Goal: Navigation & Orientation: Find specific page/section

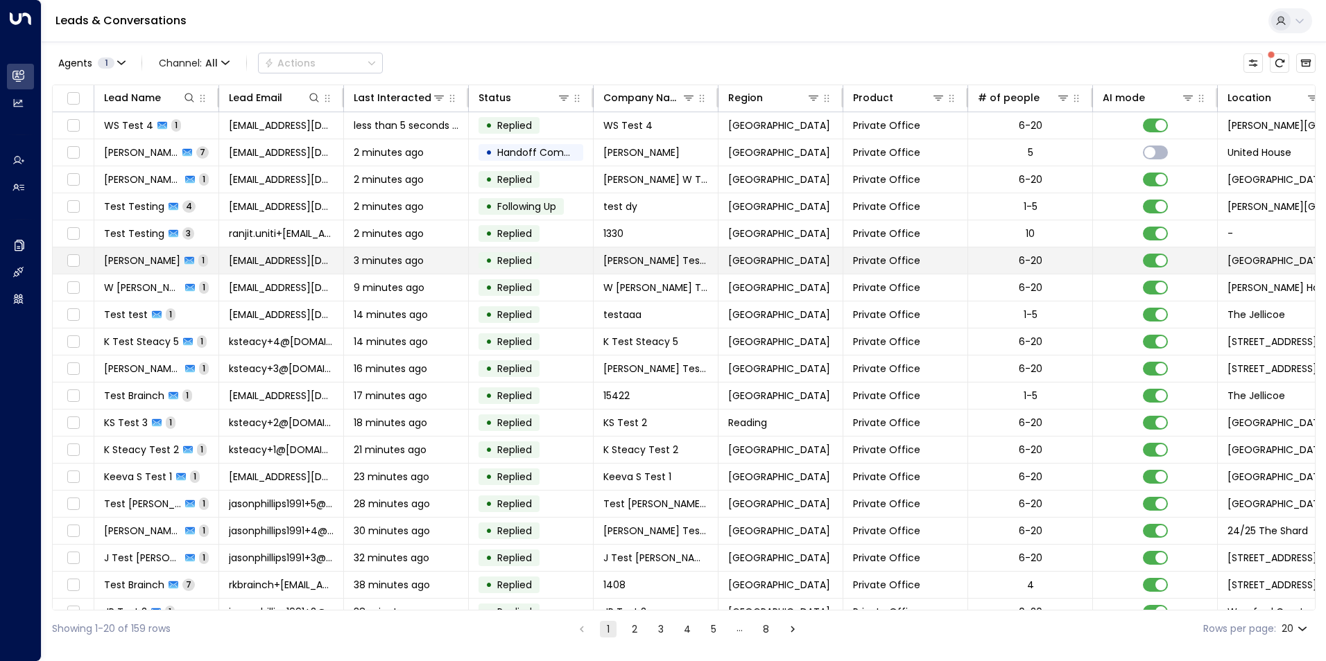
scroll to position [47, 0]
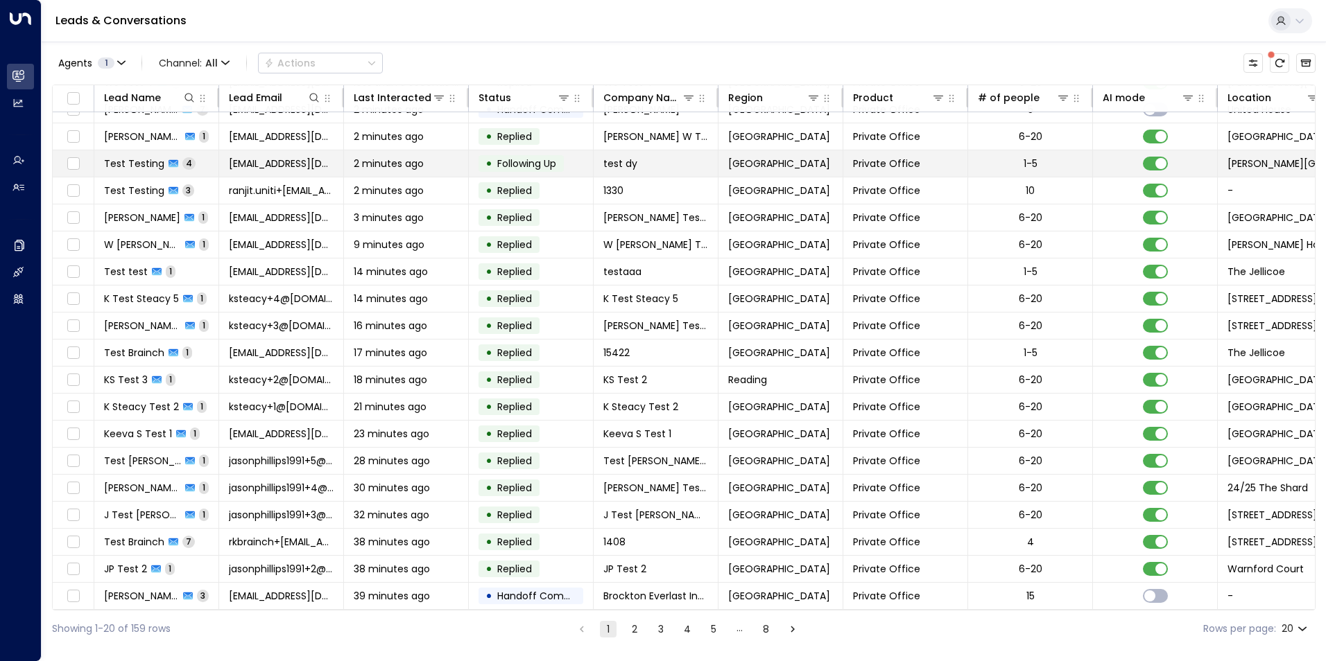
click at [151, 157] on span "Test Testing" at bounding box center [134, 164] width 60 height 14
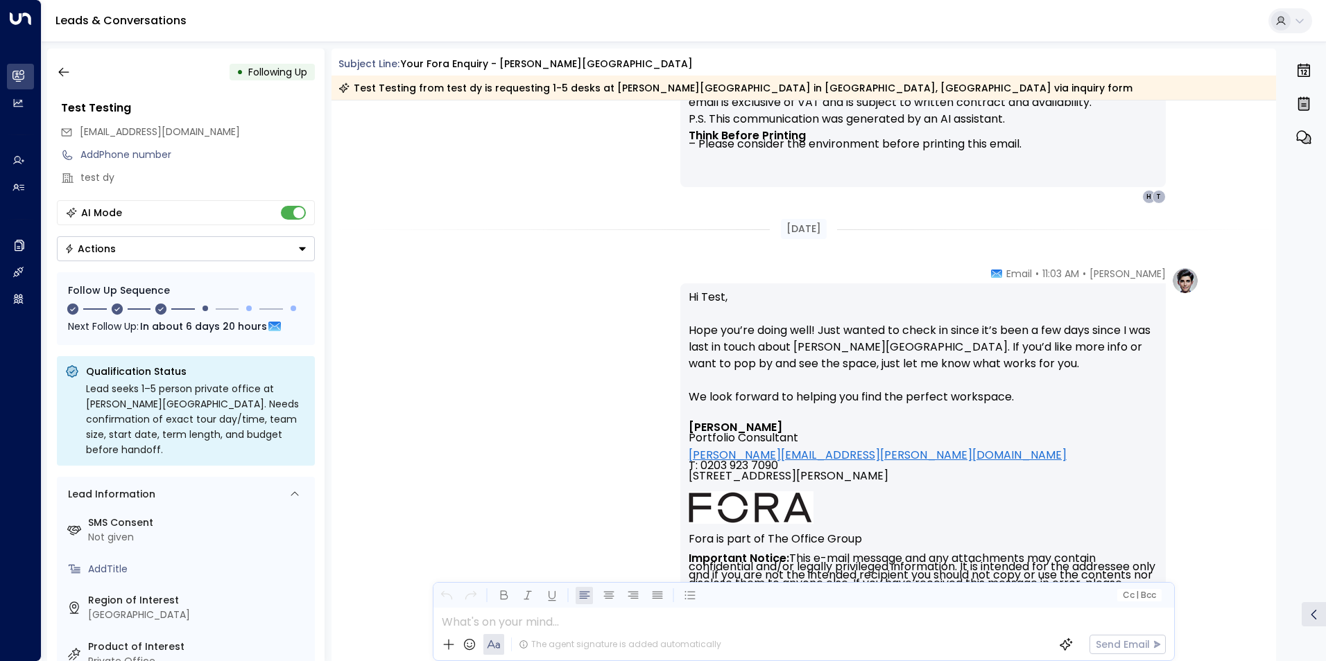
scroll to position [2108, 0]
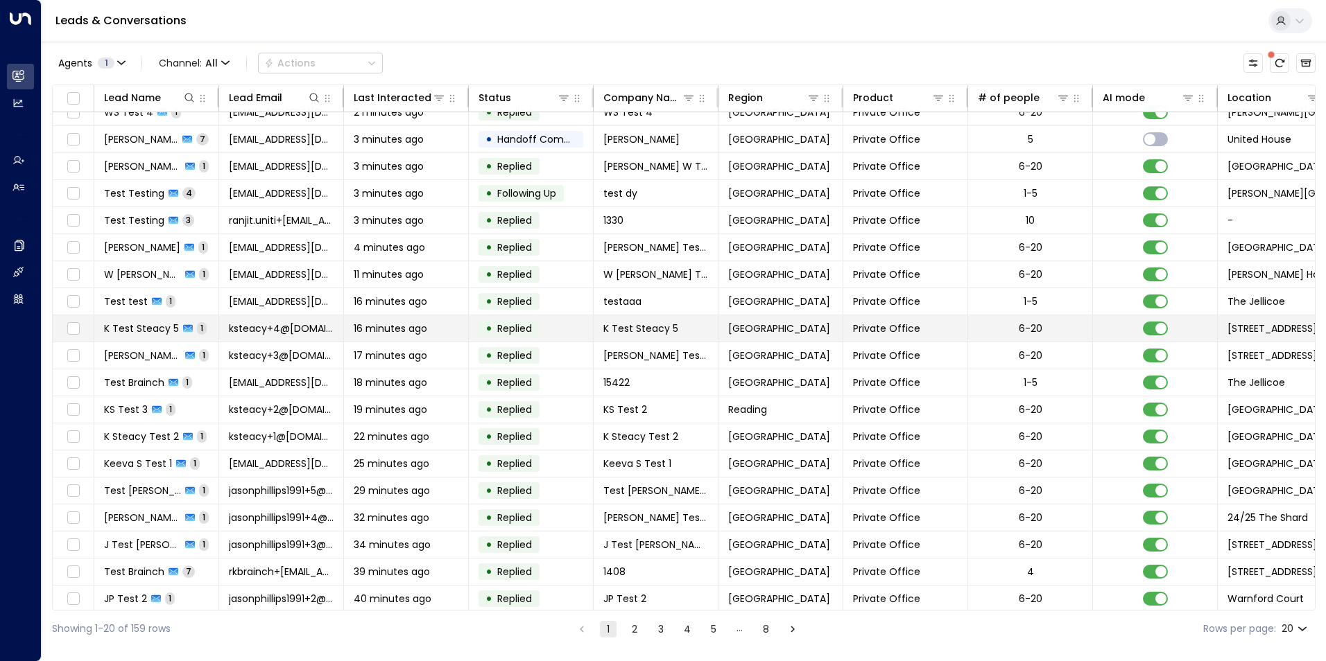
scroll to position [47, 0]
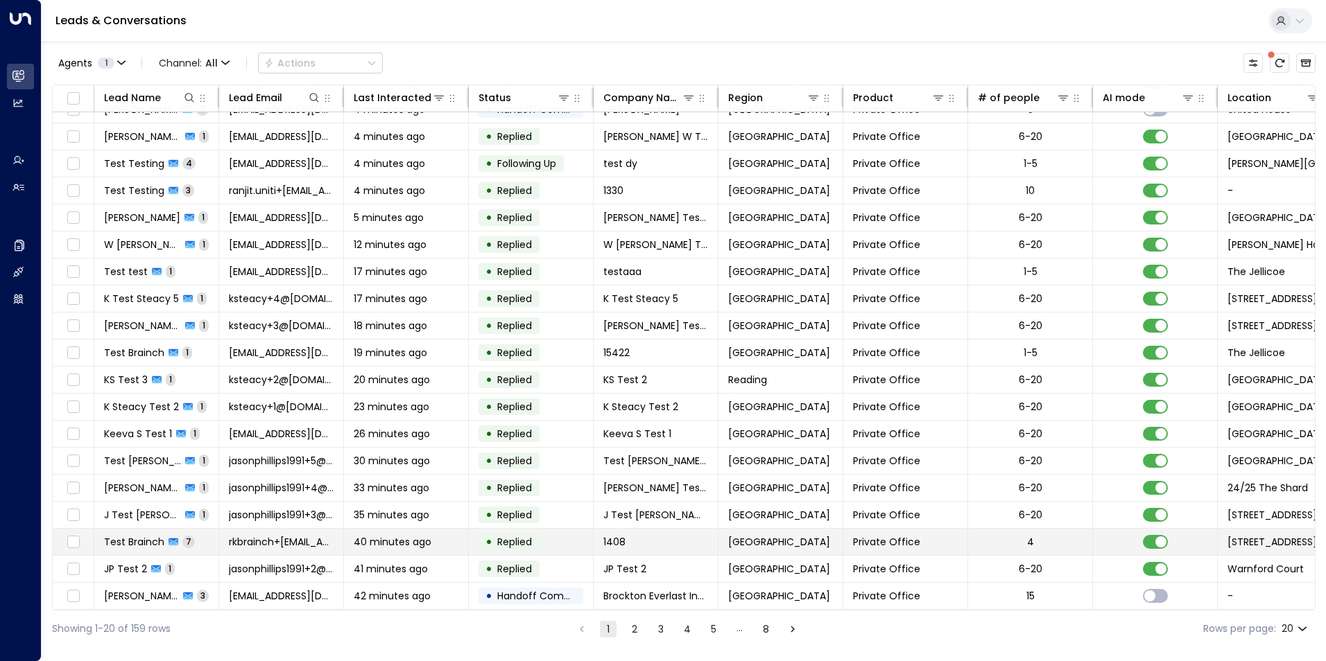
click at [160, 535] on span "Test Brainch" at bounding box center [134, 542] width 60 height 14
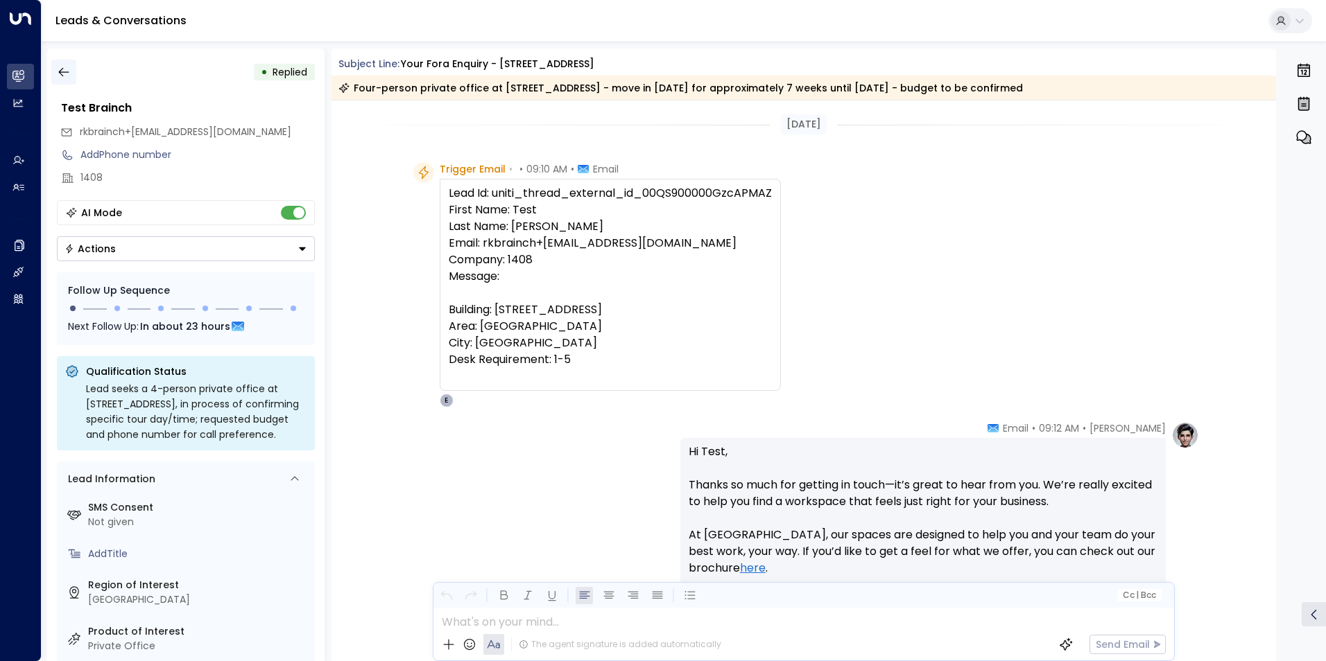
click at [58, 76] on icon "button" at bounding box center [64, 72] width 14 height 14
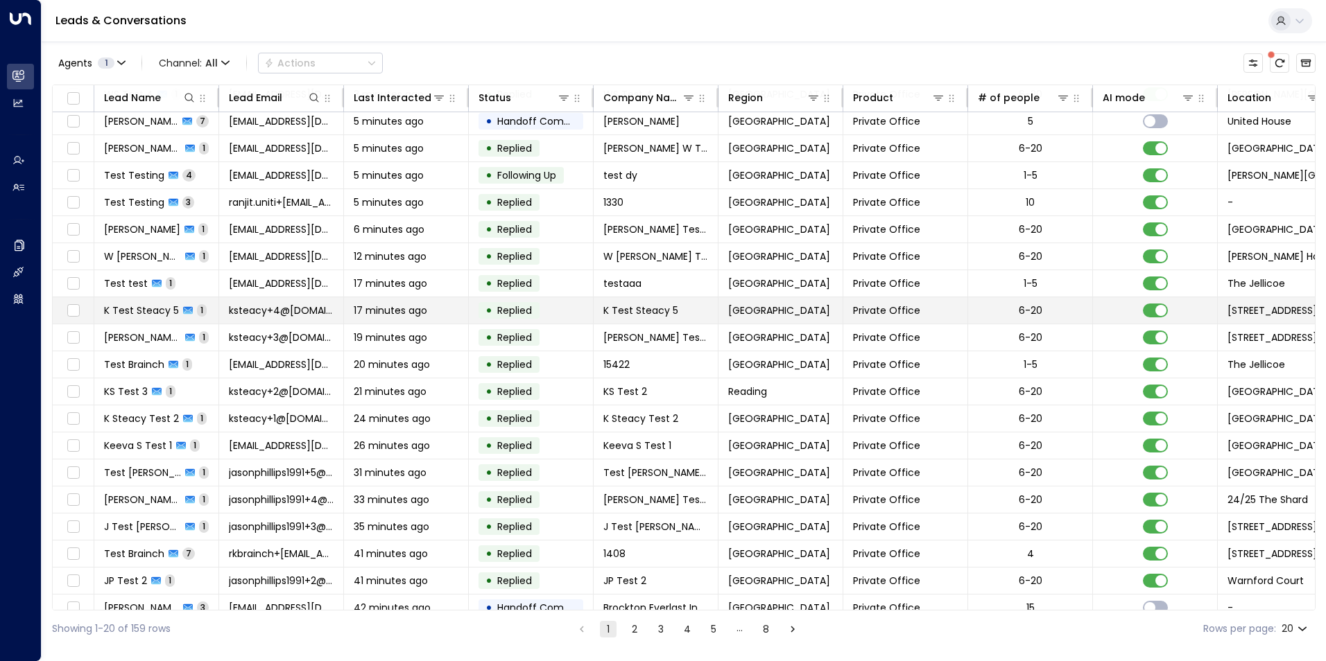
scroll to position [47, 0]
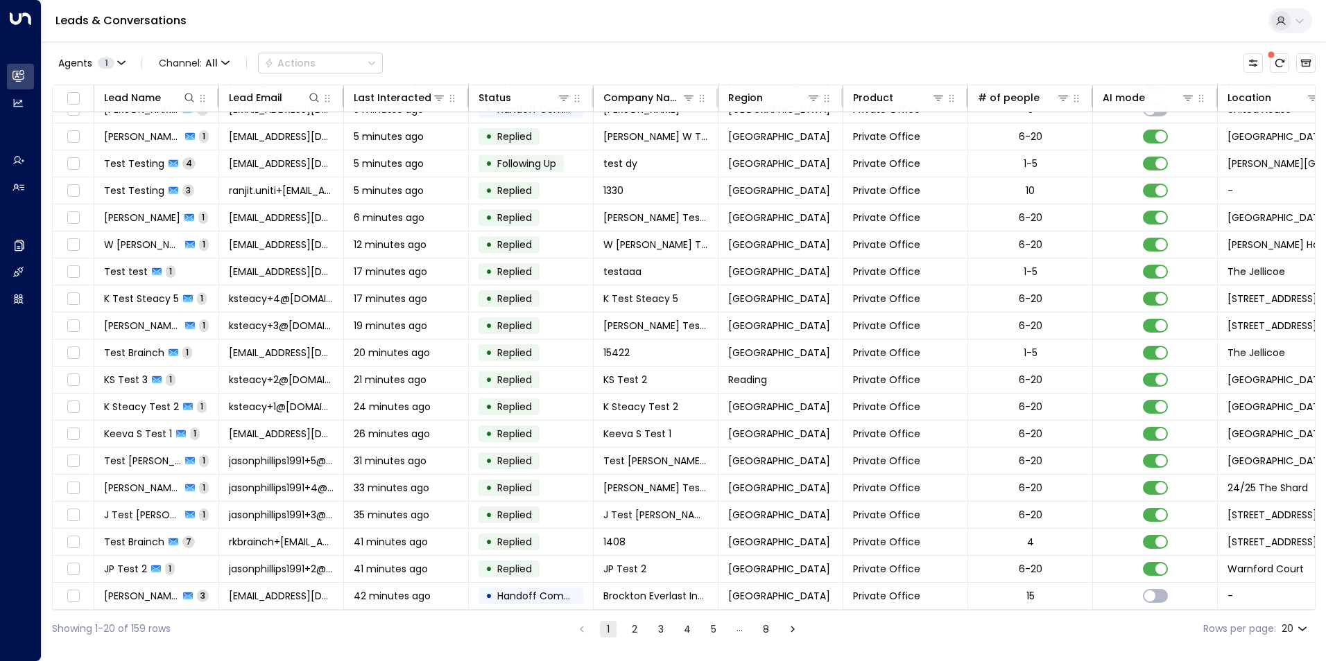
click at [637, 631] on button "2" at bounding box center [634, 629] width 17 height 17
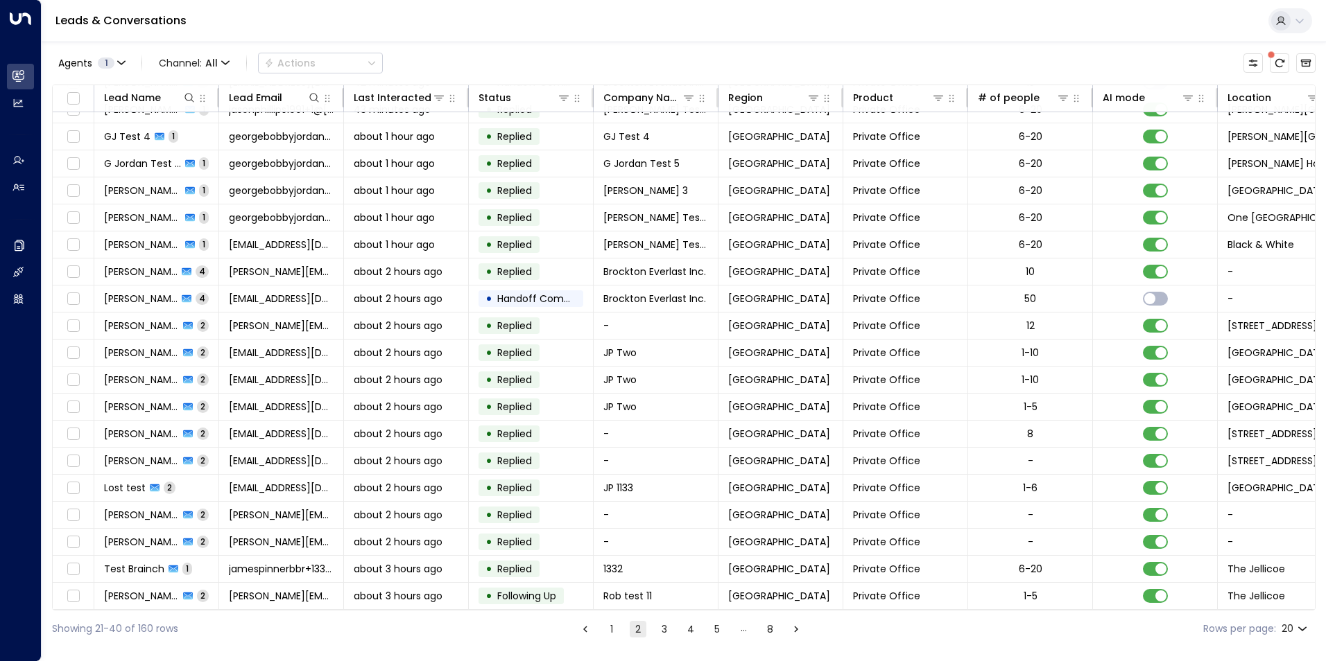
scroll to position [47, 0]
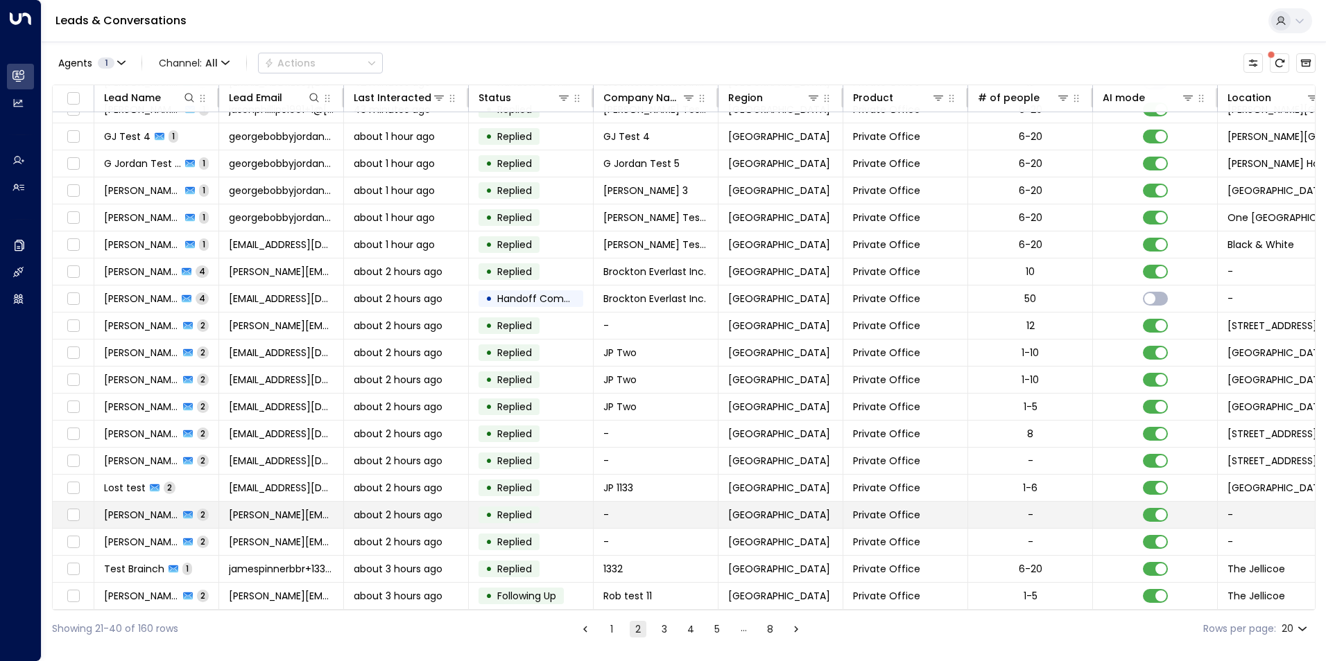
click at [163, 511] on span "[PERSON_NAME]" at bounding box center [141, 515] width 75 height 14
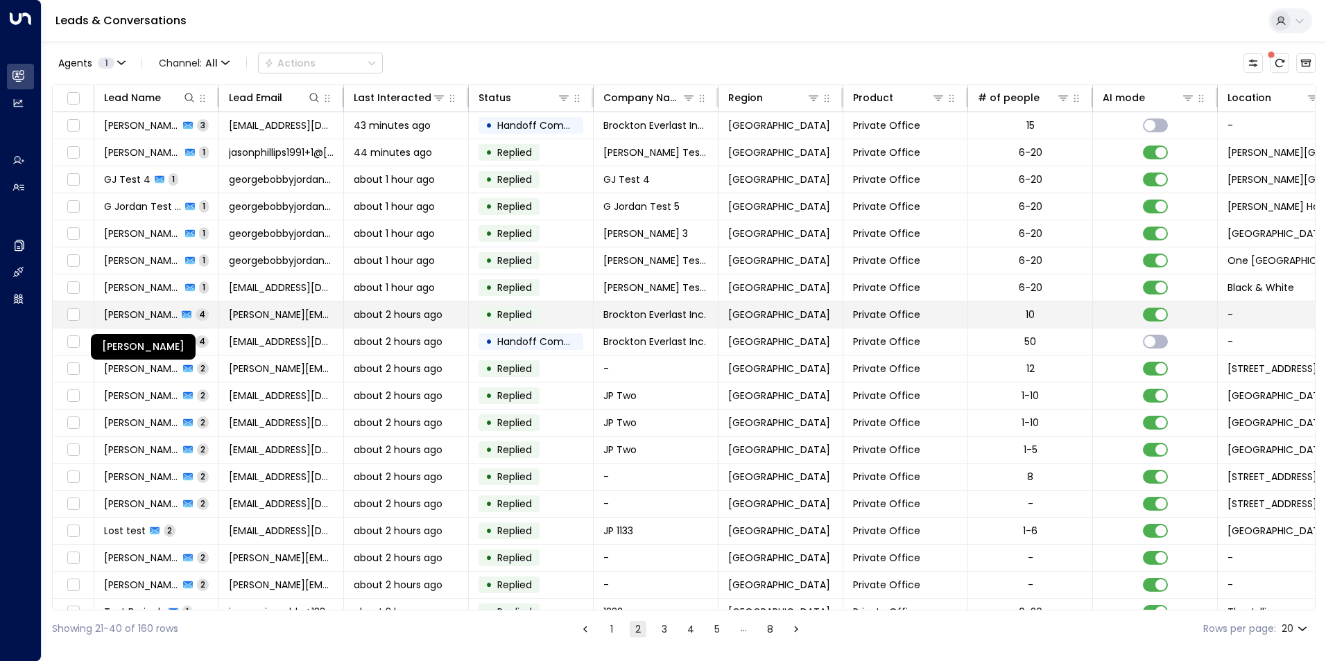
click at [147, 308] on span "[PERSON_NAME]" at bounding box center [140, 315] width 73 height 14
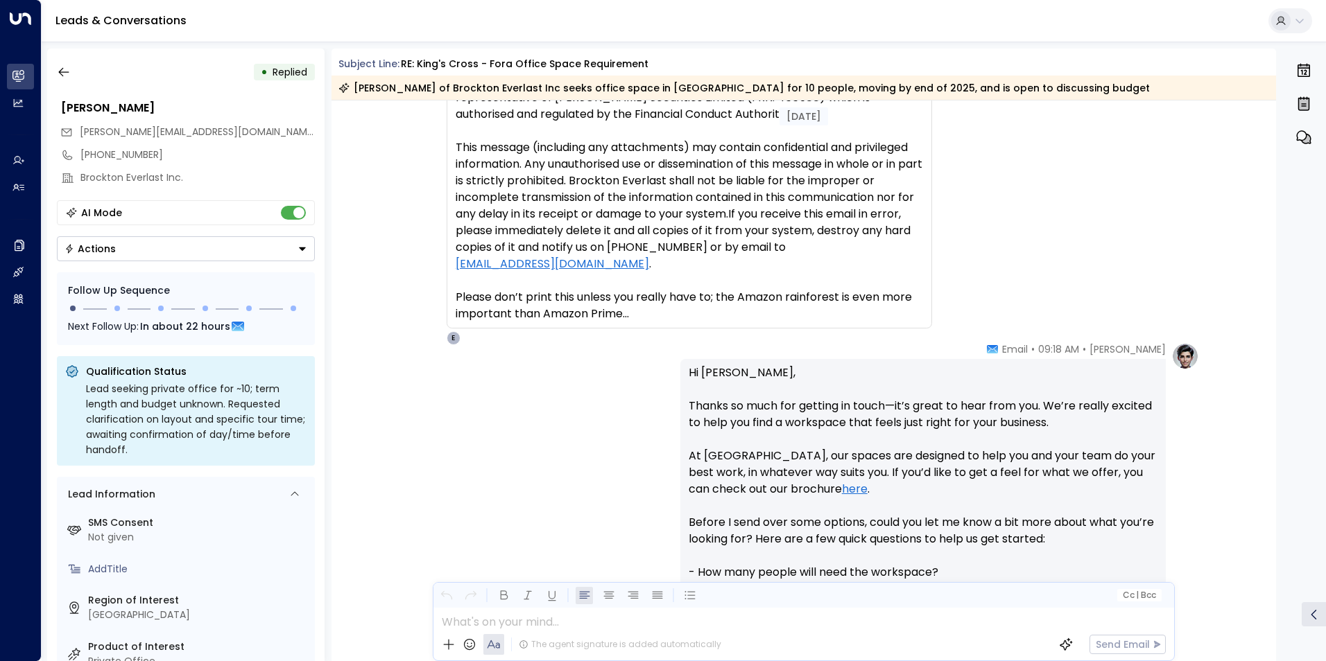
scroll to position [545, 0]
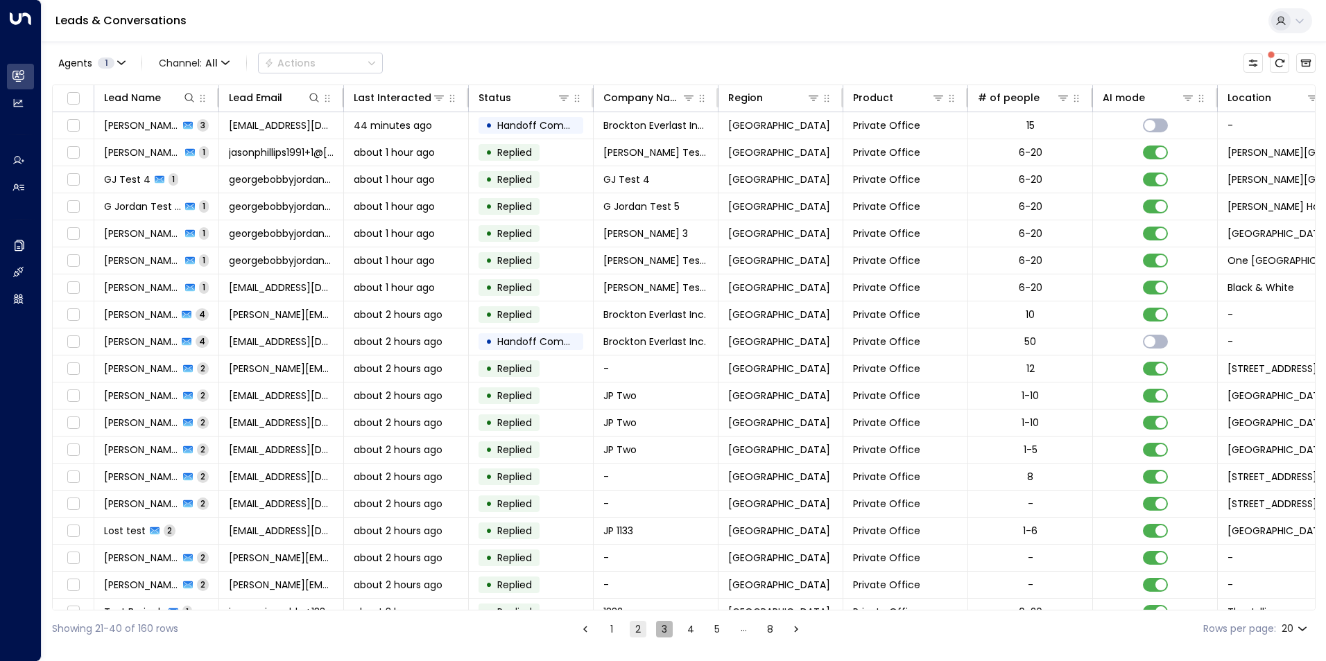
click at [668, 627] on button "3" at bounding box center [664, 629] width 17 height 17
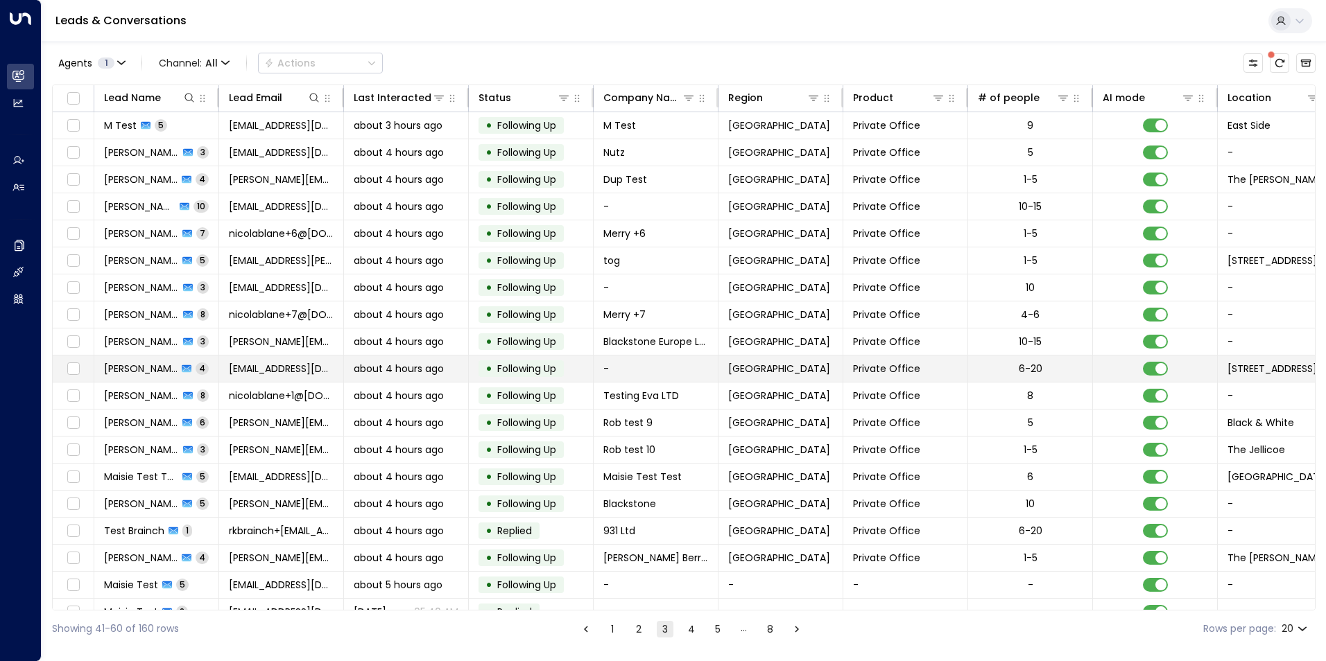
click at [114, 368] on span "[PERSON_NAME]" at bounding box center [140, 369] width 73 height 14
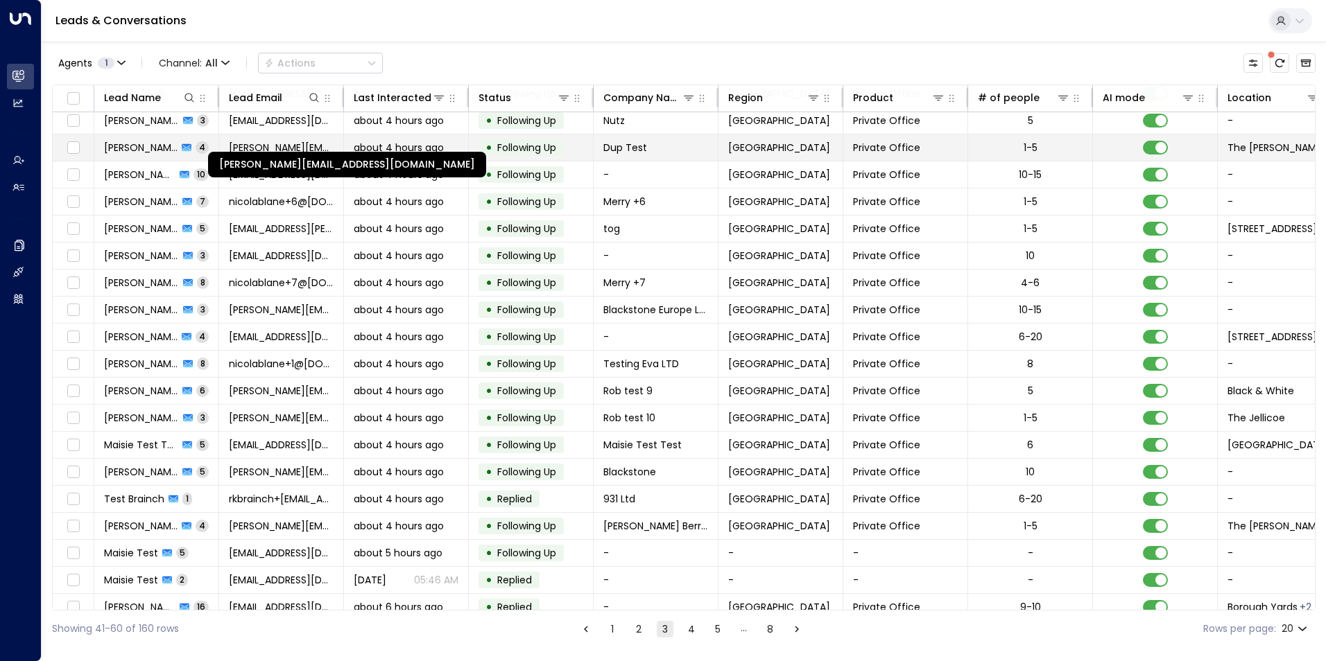
scroll to position [47, 0]
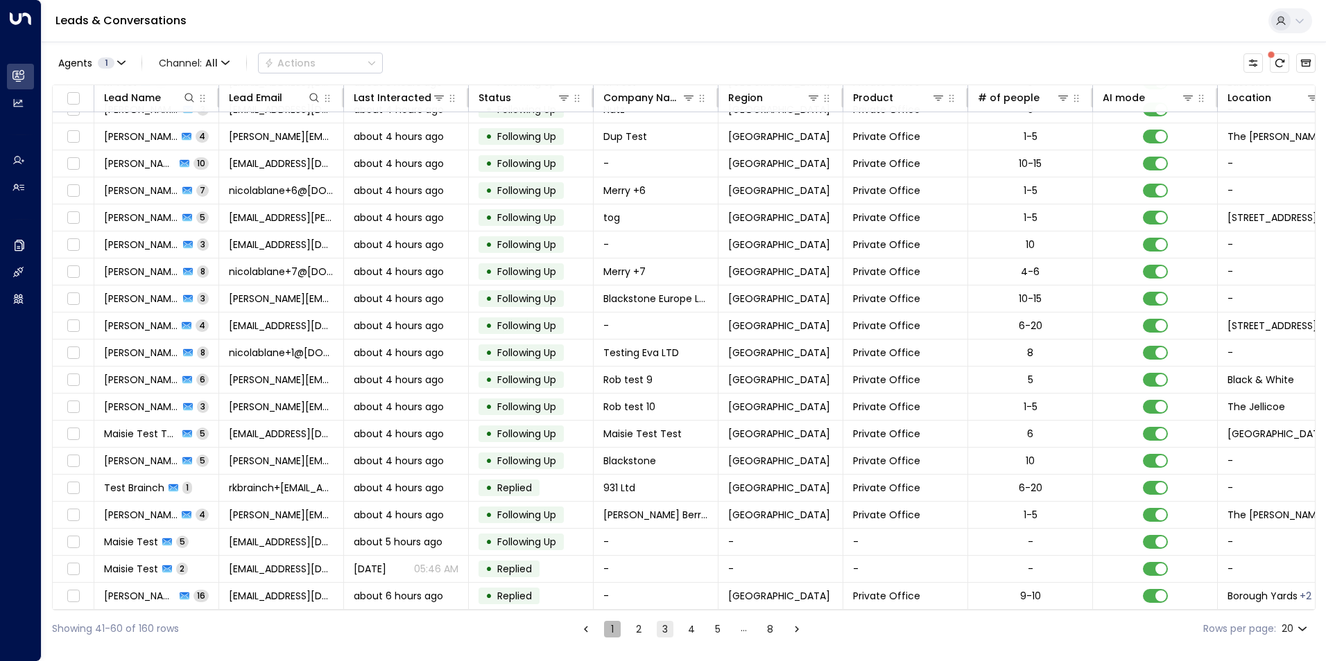
click at [611, 626] on button "1" at bounding box center [612, 629] width 17 height 17
